Goal: Information Seeking & Learning: Learn about a topic

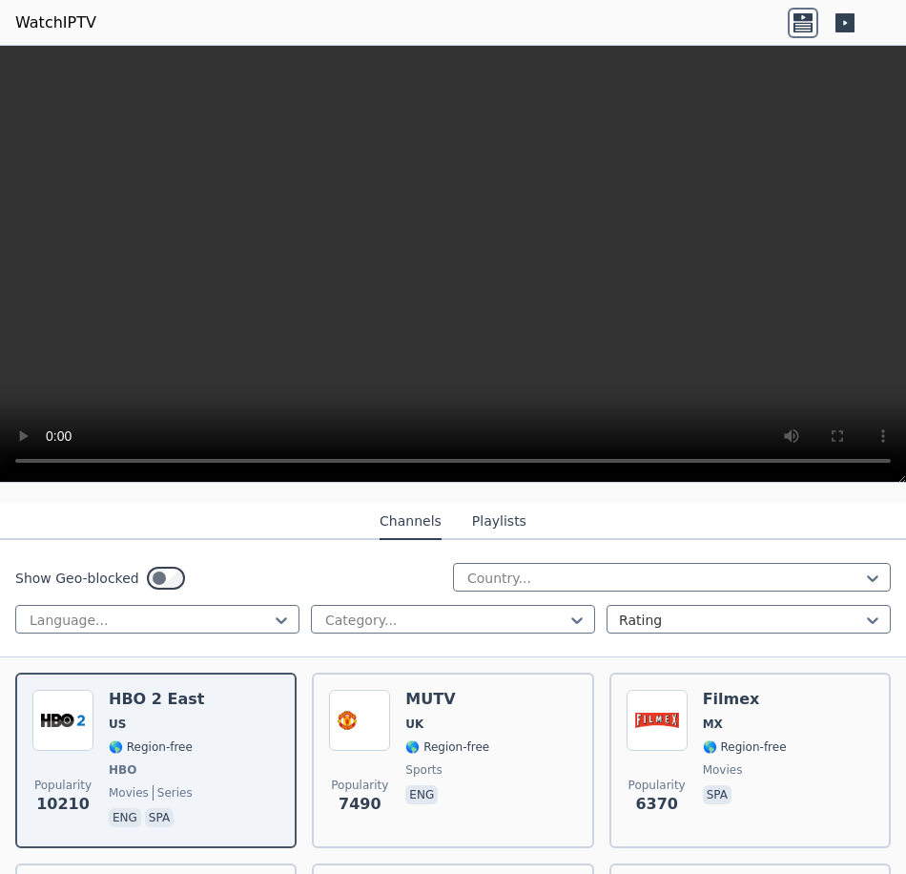
scroll to position [191, 0]
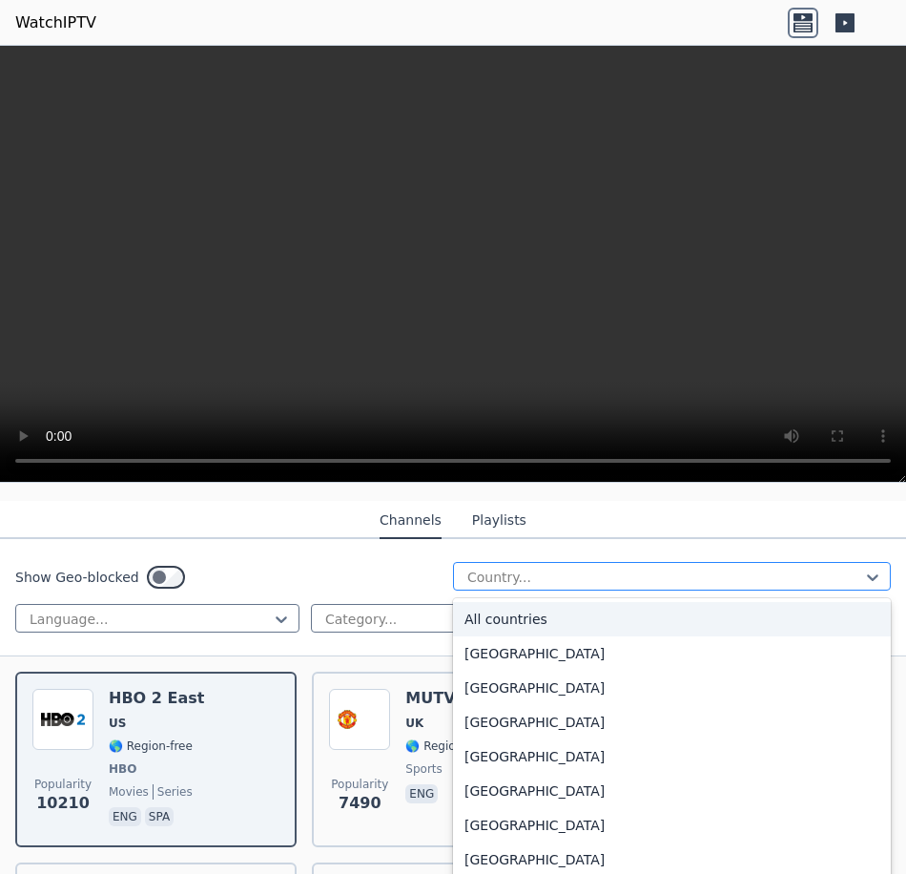
click at [498, 567] on div at bounding box center [664, 576] width 398 height 19
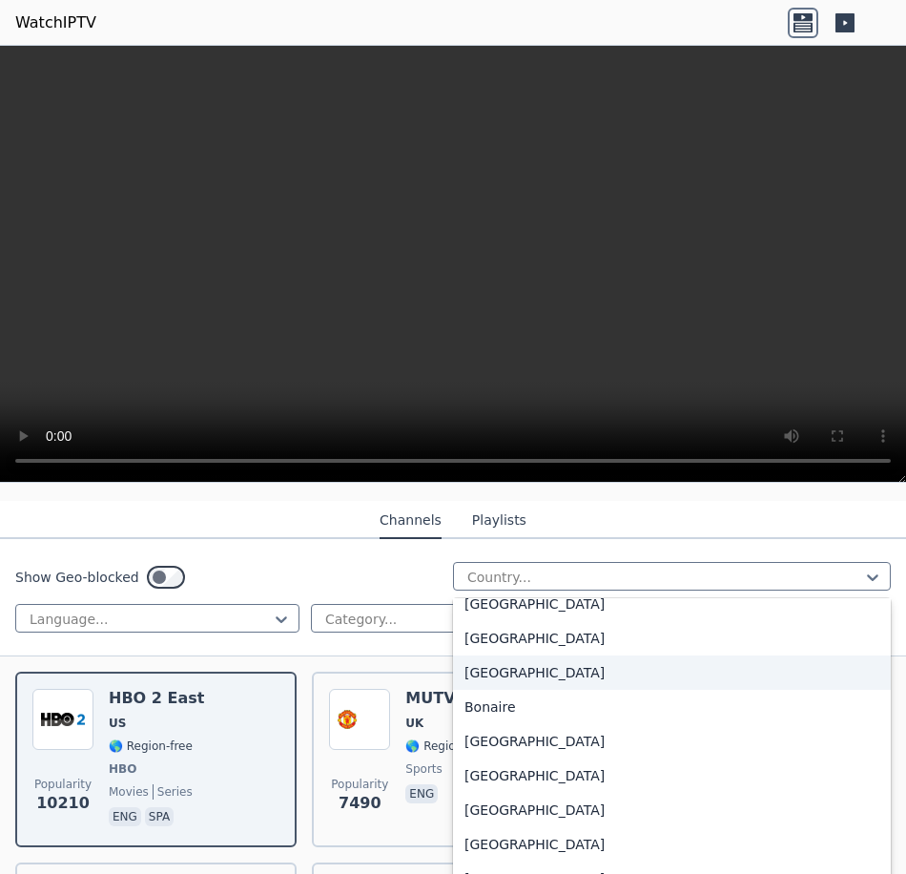
scroll to position [572, 0]
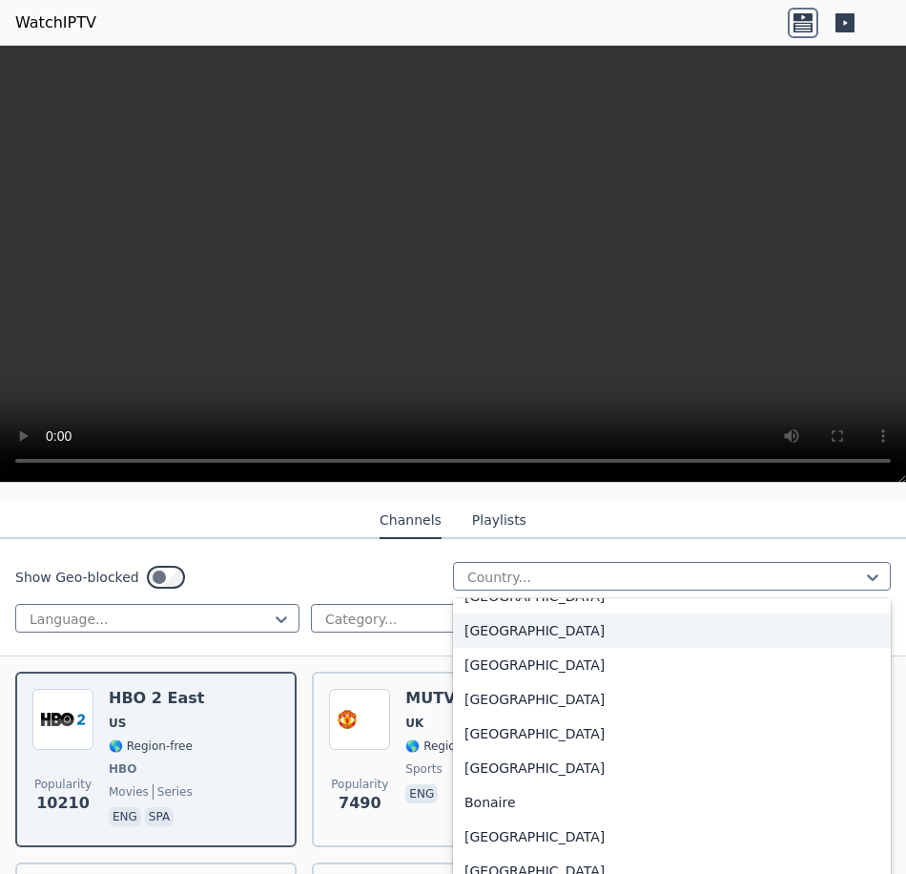
click at [505, 617] on div "[GEOGRAPHIC_DATA]" at bounding box center [672, 630] width 438 height 34
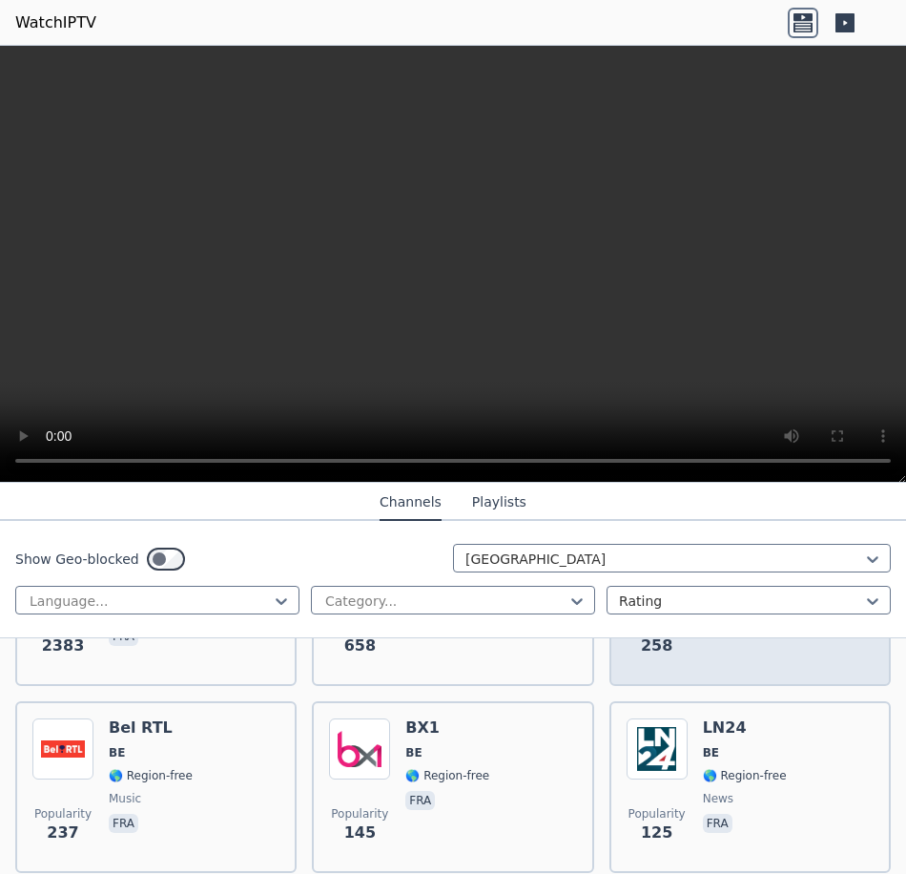
scroll to position [381, 0]
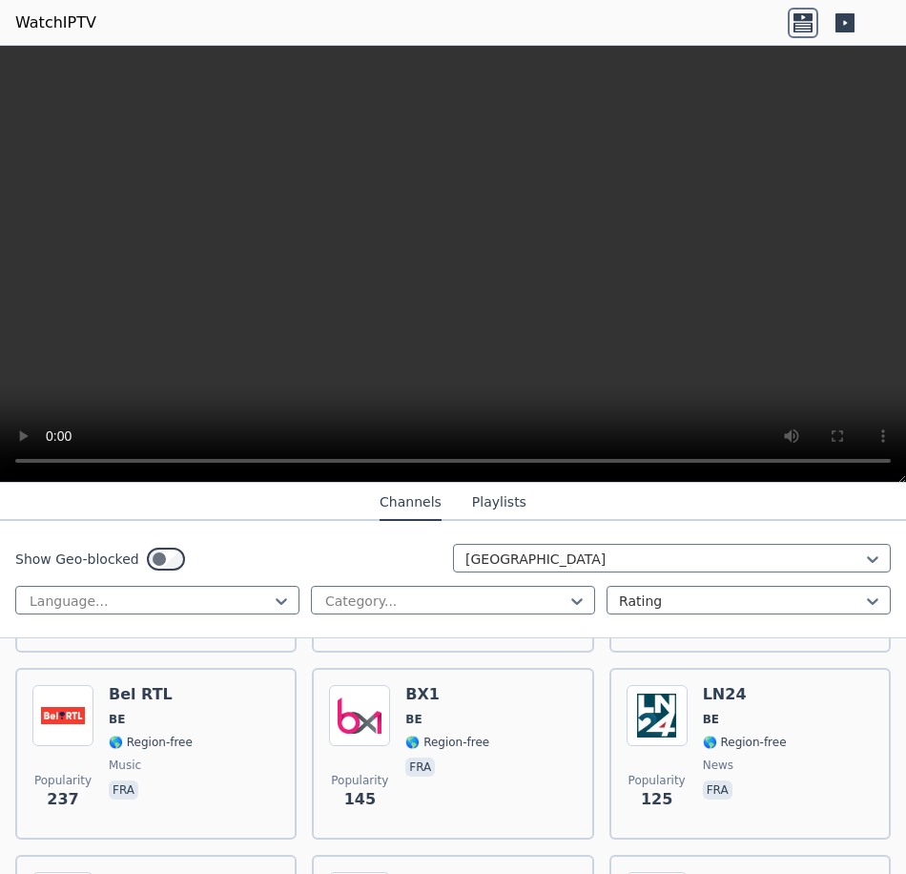
click at [494, 501] on button "Playlists" at bounding box center [499, 502] width 54 height 36
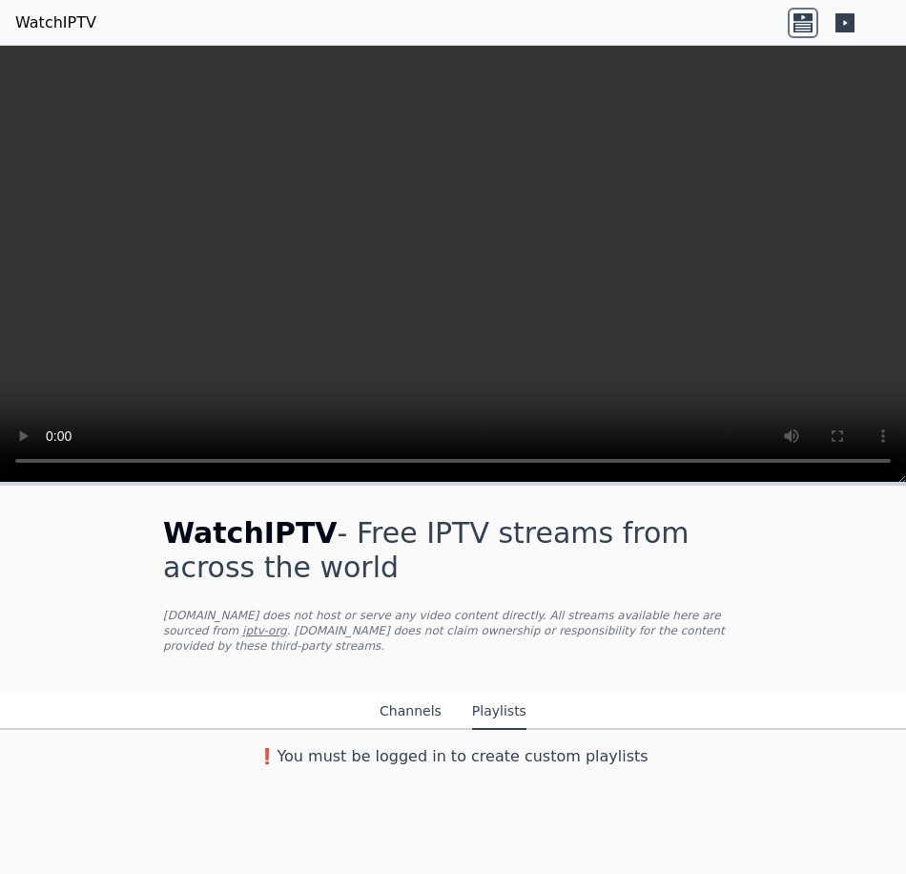
click at [400, 695] on button "Channels" at bounding box center [411, 711] width 62 height 36
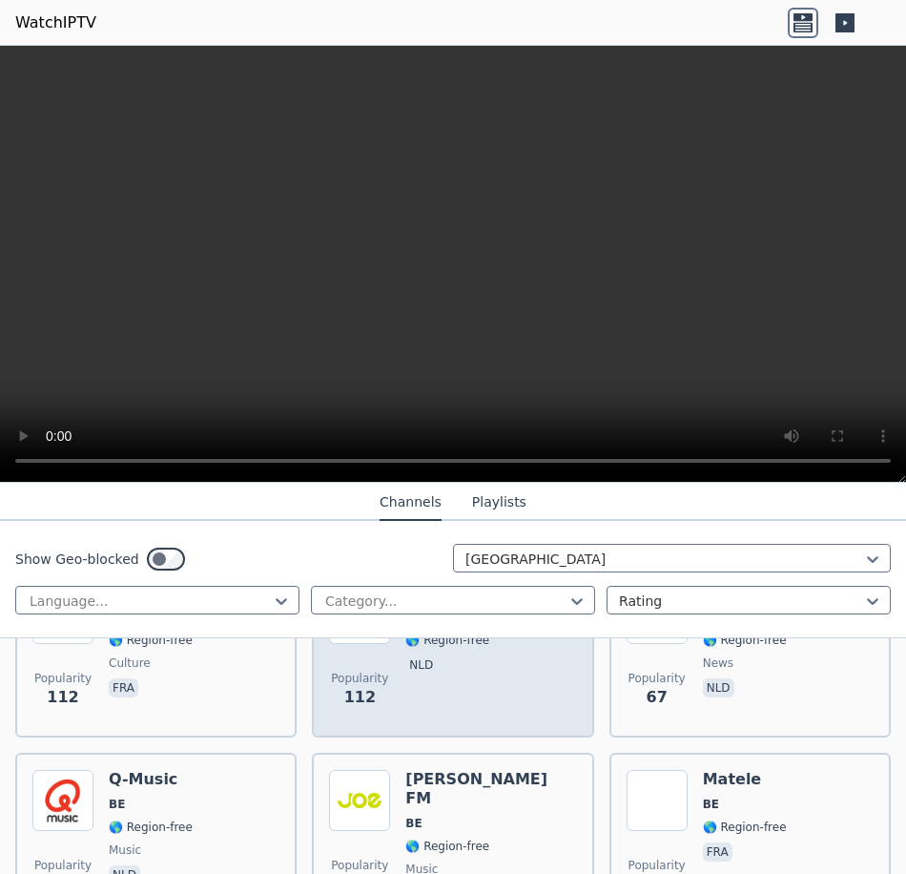
scroll to position [668, 0]
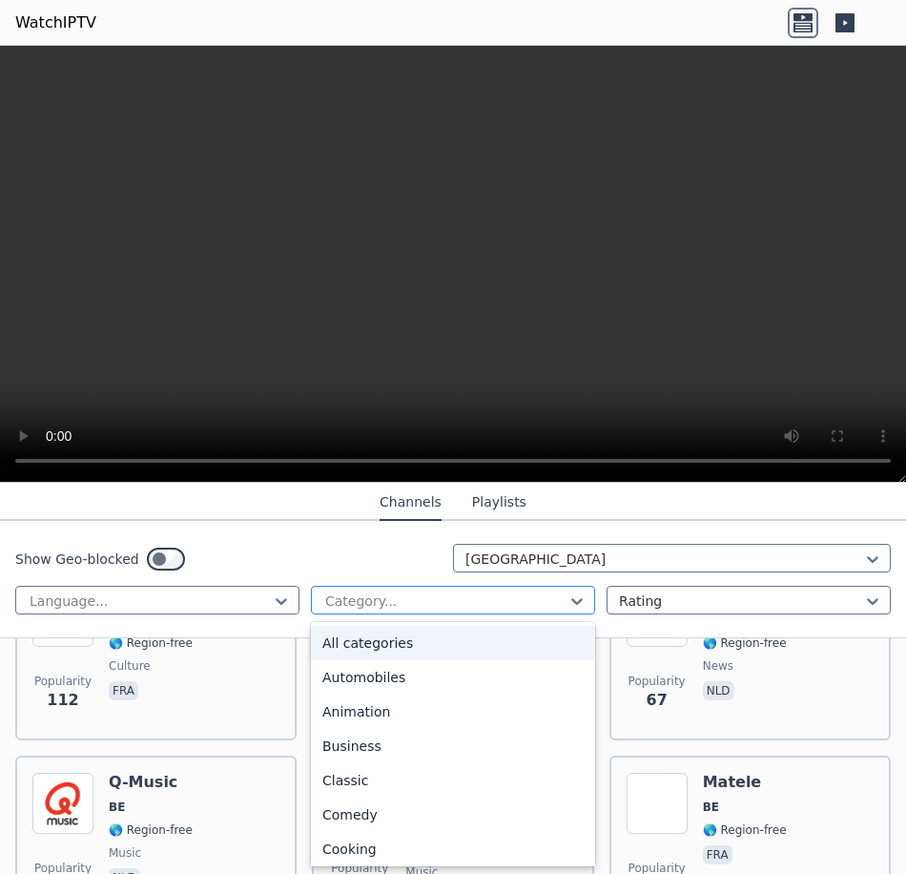
click at [380, 601] on div at bounding box center [445, 600] width 244 height 19
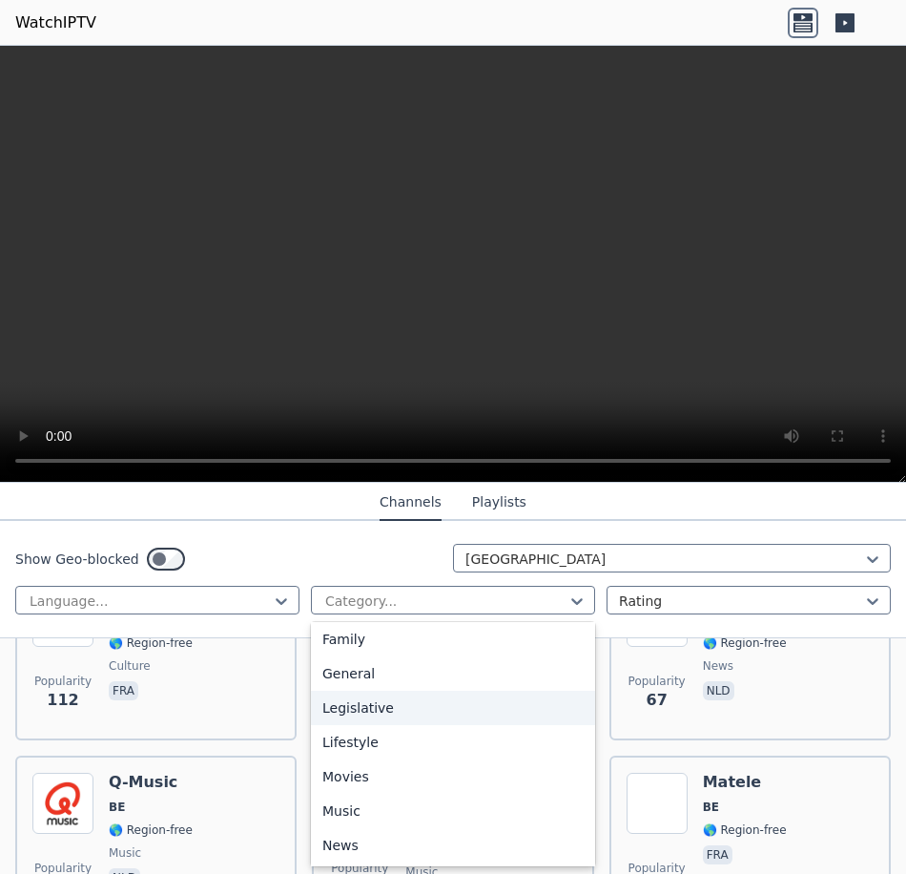
scroll to position [0, 0]
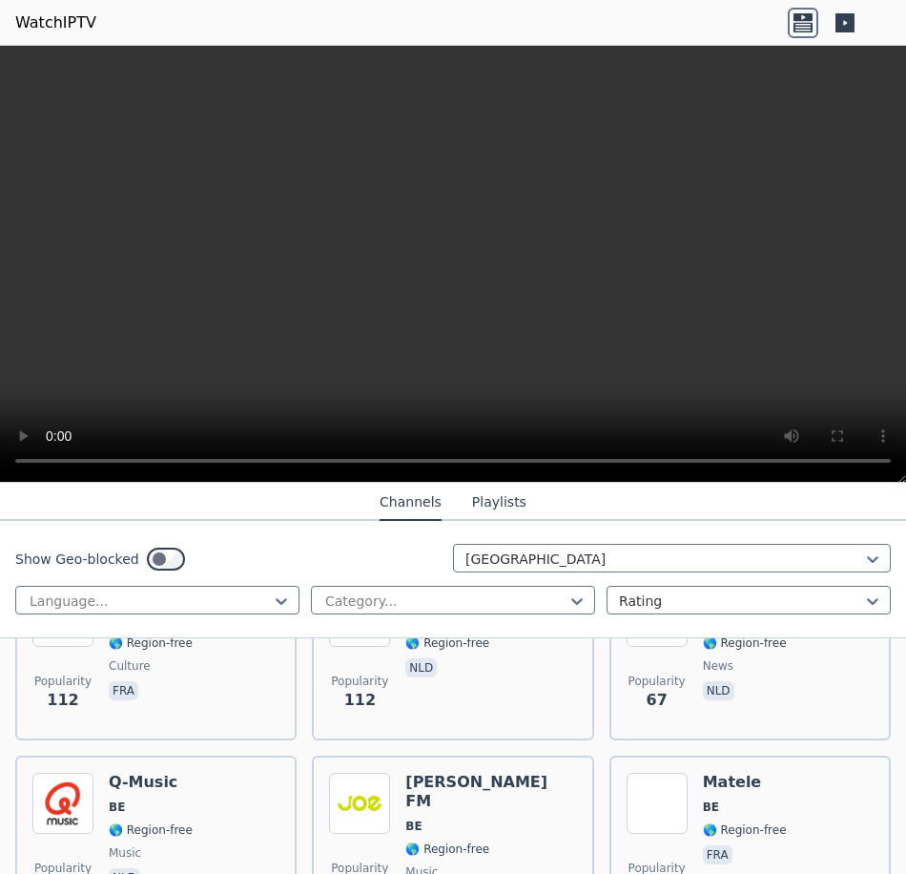
click at [276, 550] on div "Show Geo-blocked [GEOGRAPHIC_DATA]" at bounding box center [452, 559] width 875 height 31
click at [618, 563] on div at bounding box center [664, 558] width 398 height 19
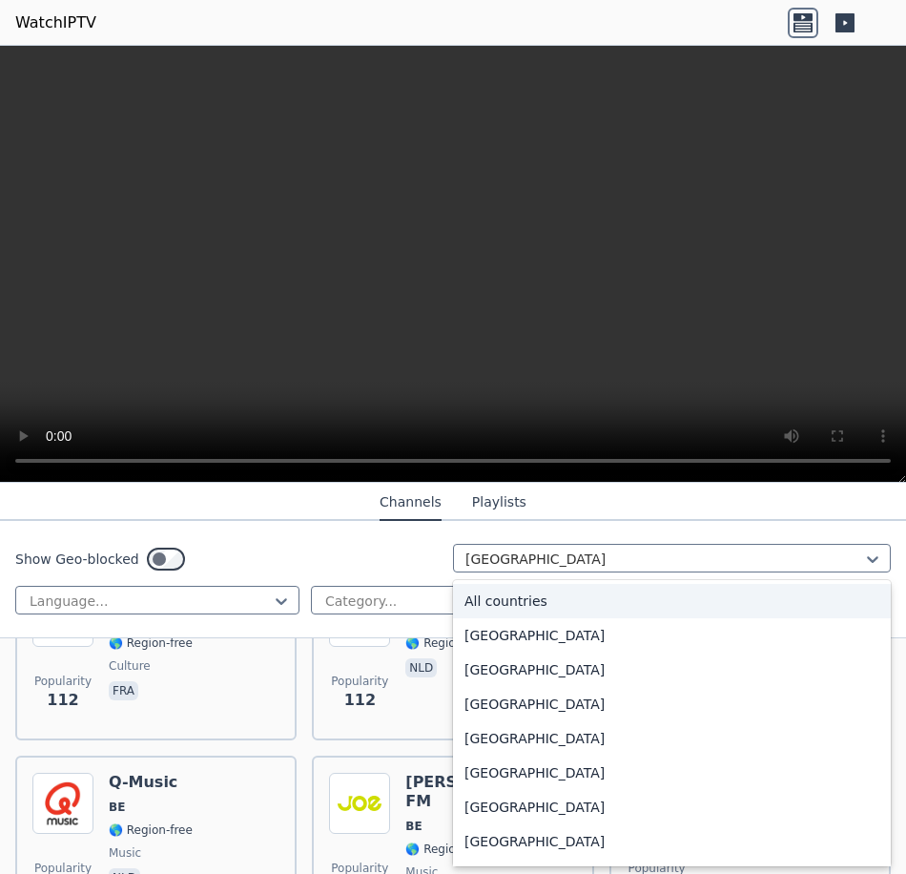
click at [506, 606] on div "All countries" at bounding box center [672, 601] width 438 height 34
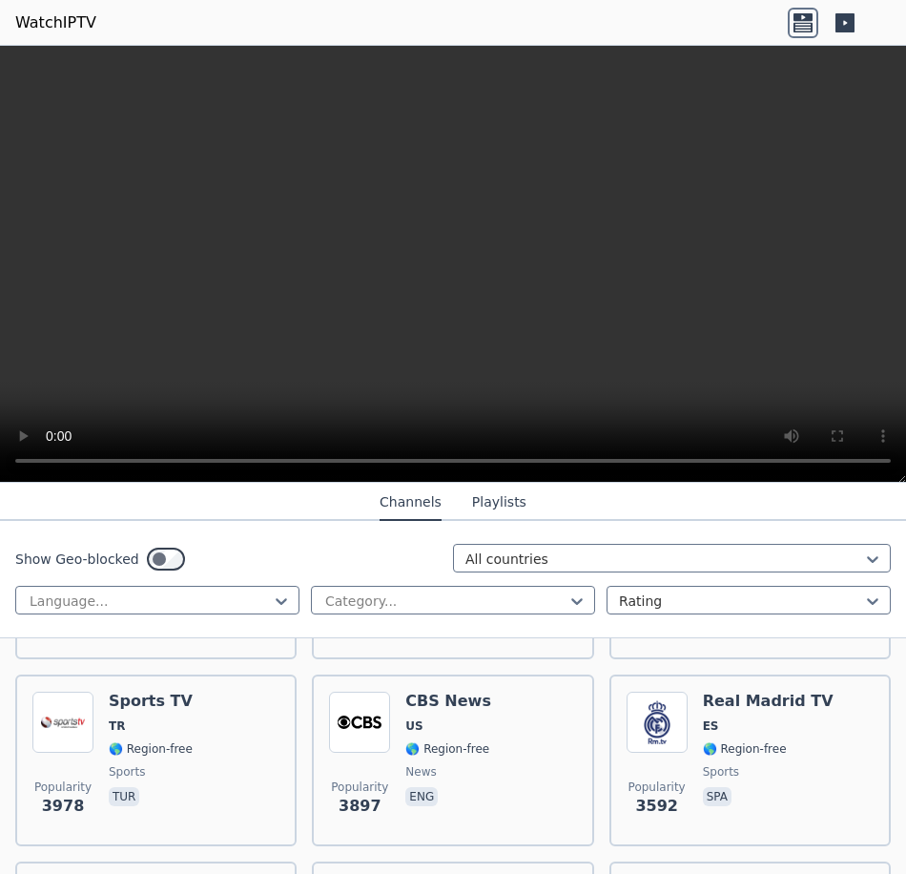
scroll to position [668, 0]
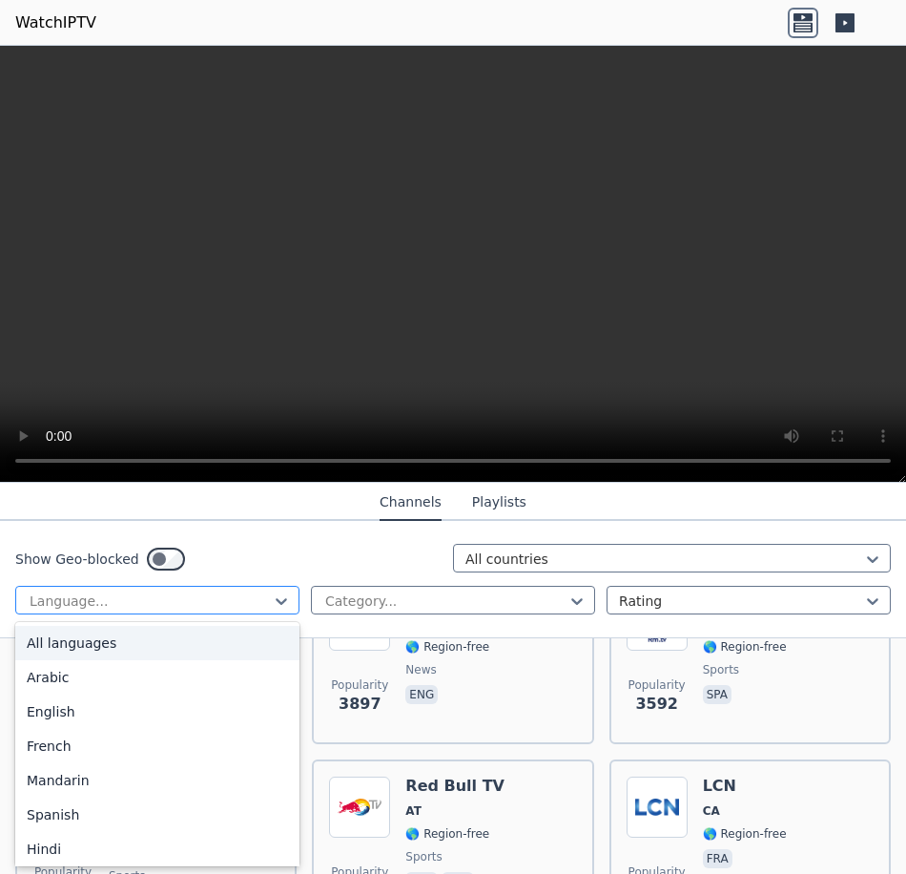
click at [97, 599] on div at bounding box center [150, 600] width 244 height 19
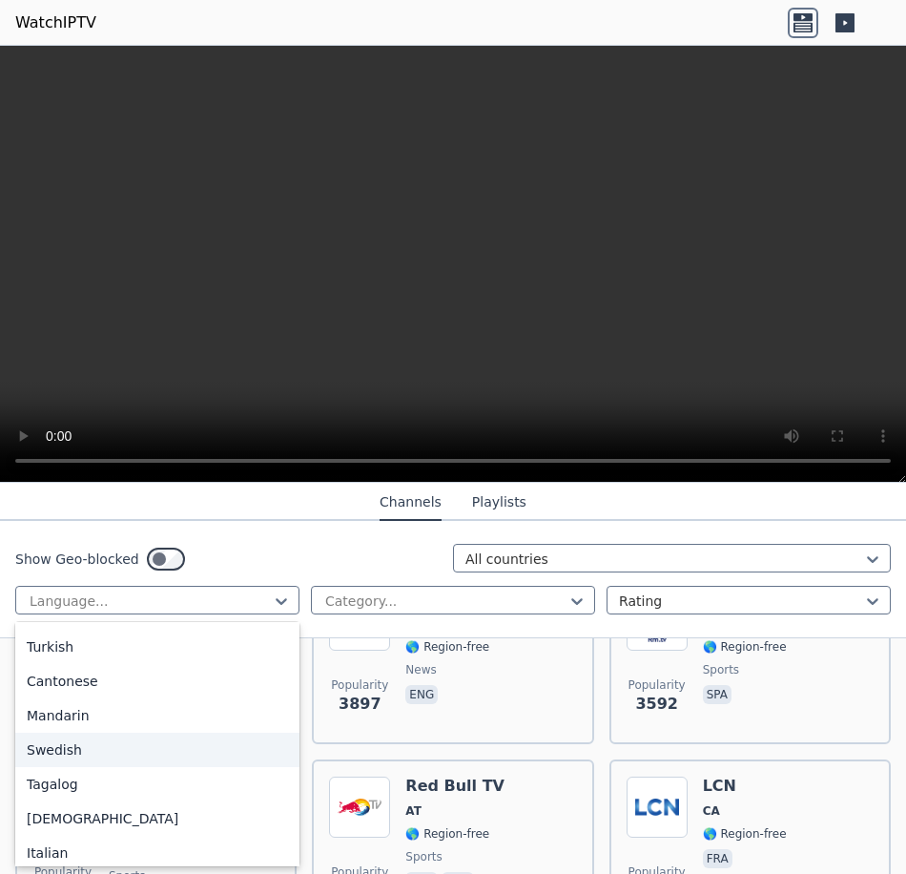
scroll to position [519, 0]
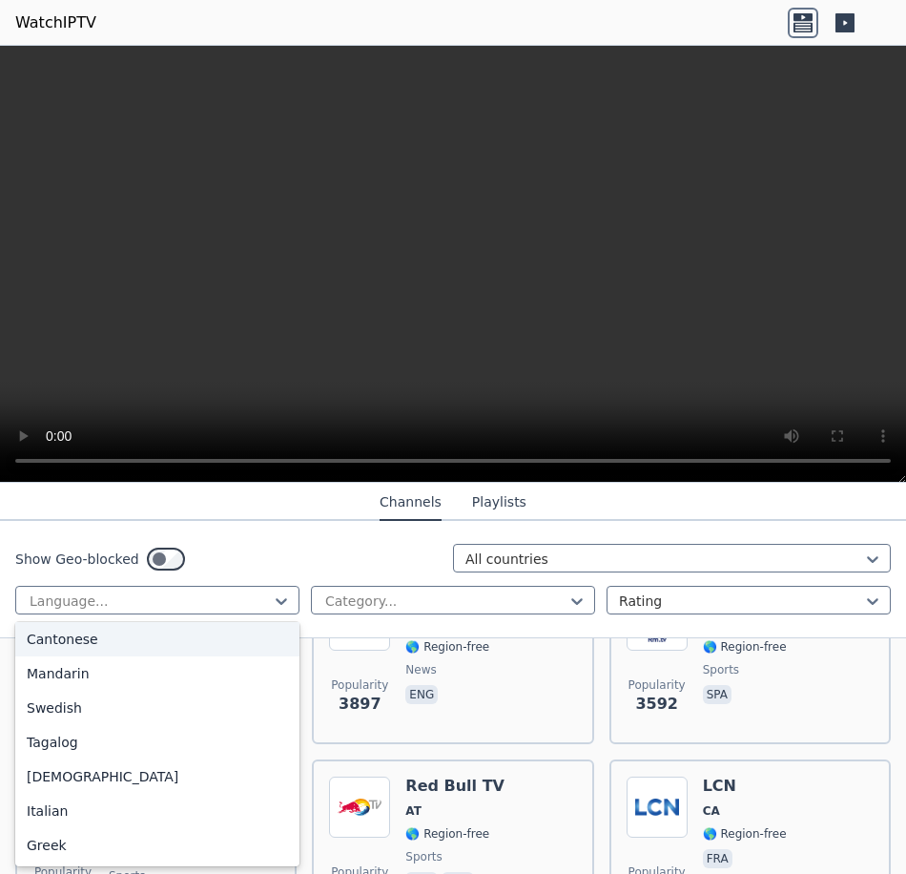
click at [275, 523] on div "Show Geo-blocked All countries 22 results available. Use Up and Down to choose …" at bounding box center [453, 579] width 906 height 117
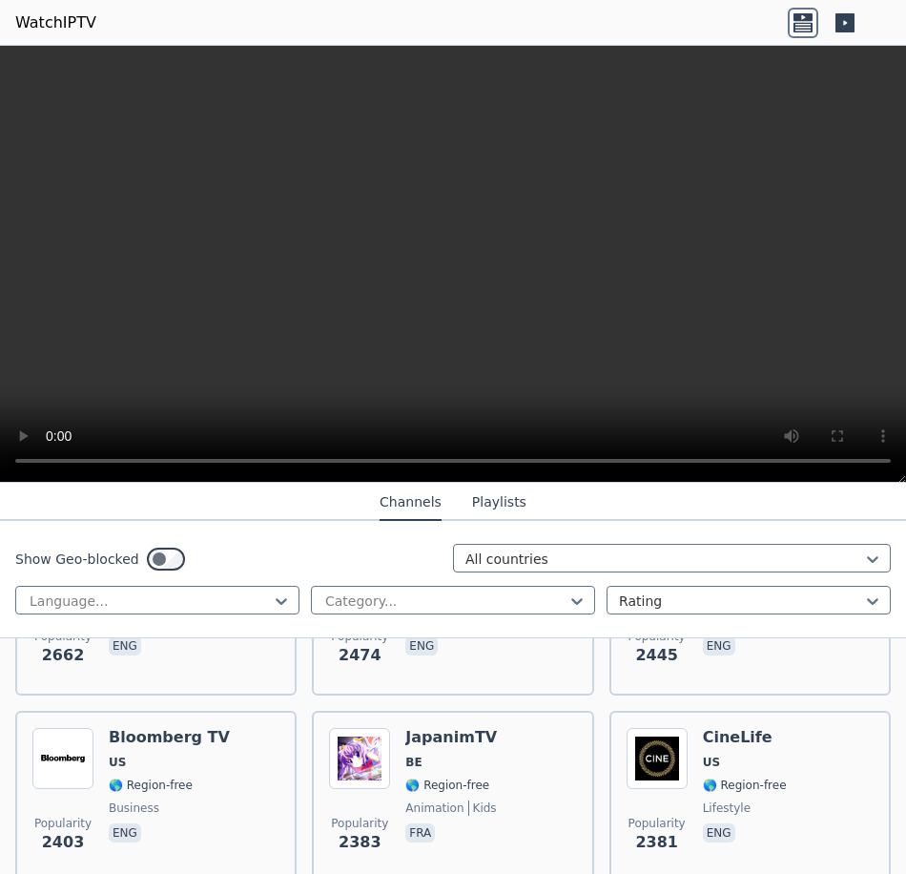
scroll to position [1430, 0]
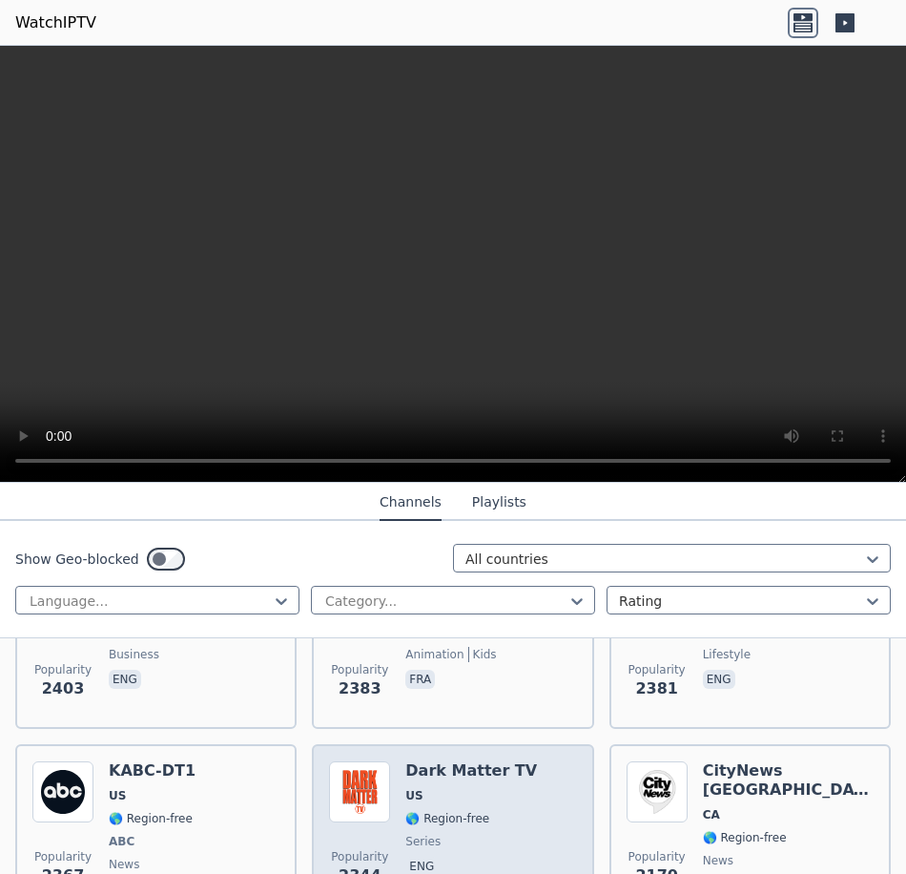
click at [467, 761] on h6 "Dark Matter TV" at bounding box center [471, 770] width 132 height 19
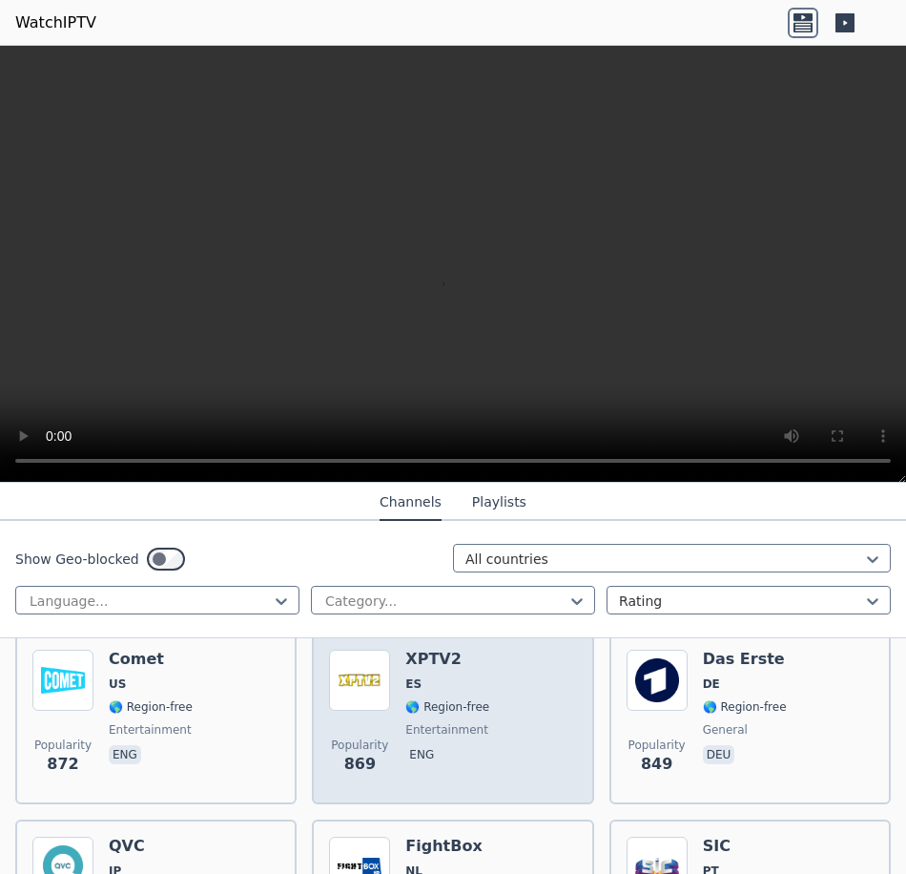
scroll to position [6389, 0]
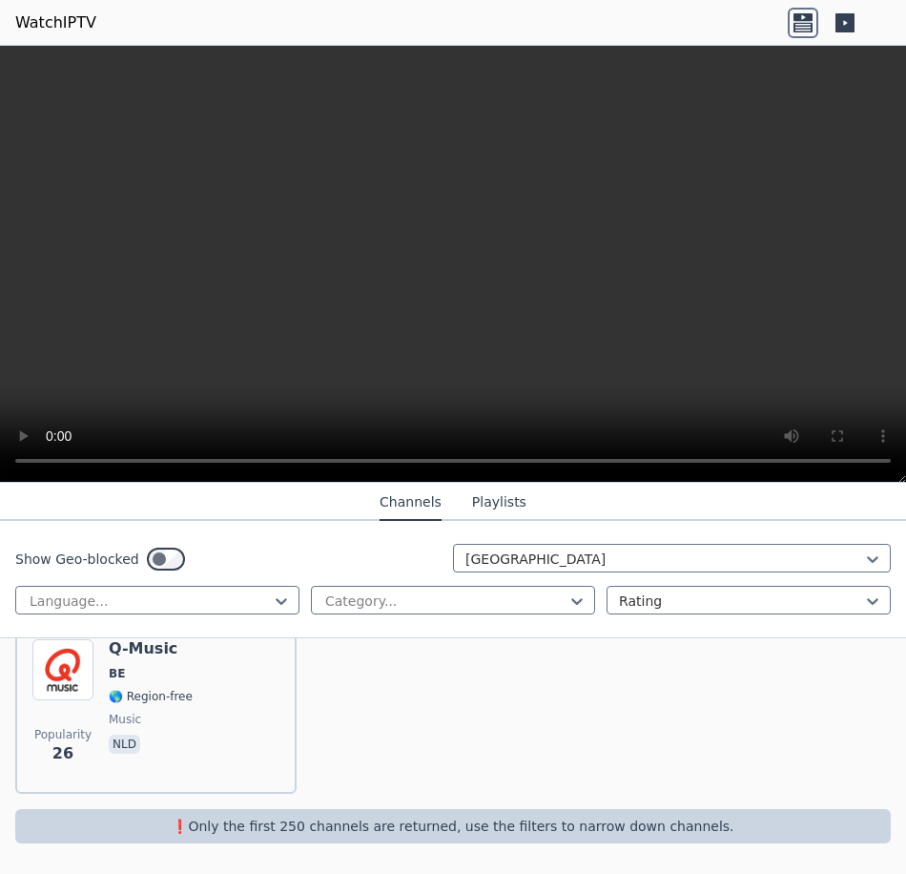
scroll to position [1160, 0]
